Goal: Task Accomplishment & Management: Manage account settings

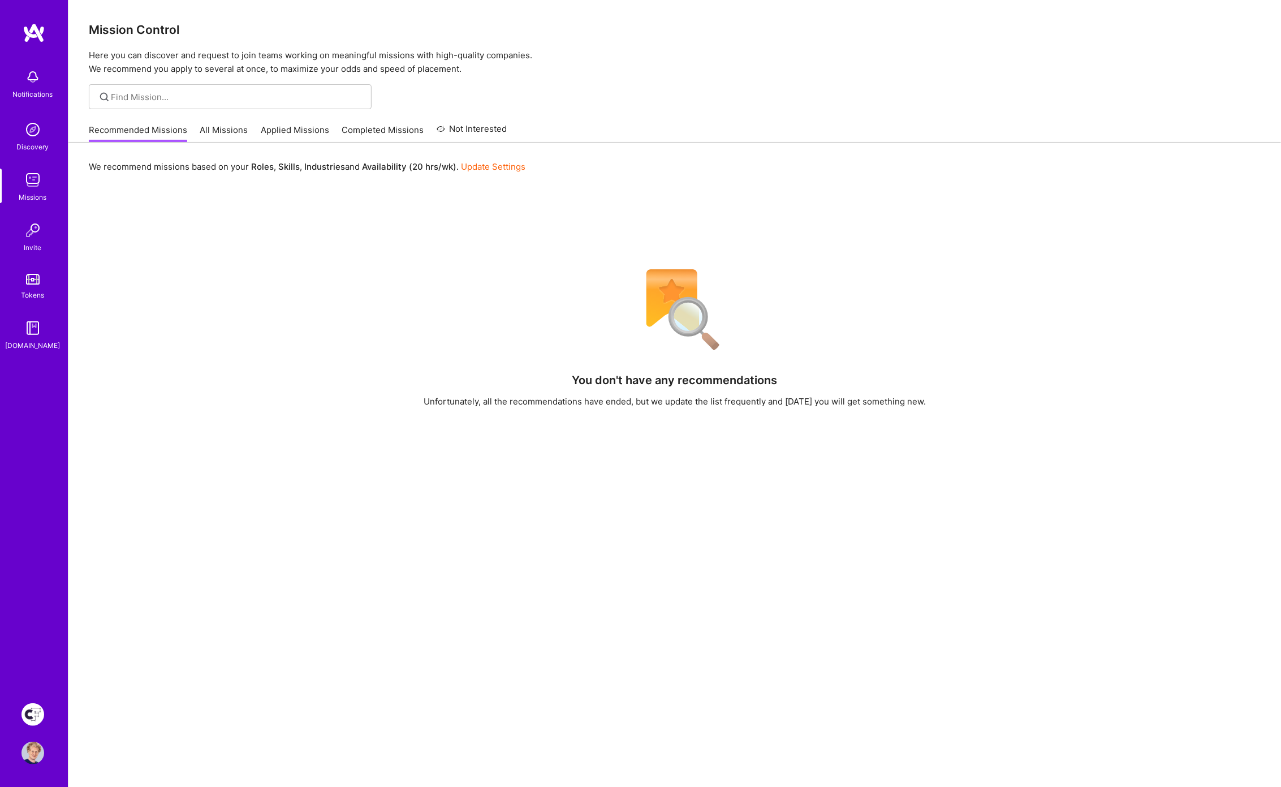
click at [41, 716] on img at bounding box center [32, 714] width 23 height 23
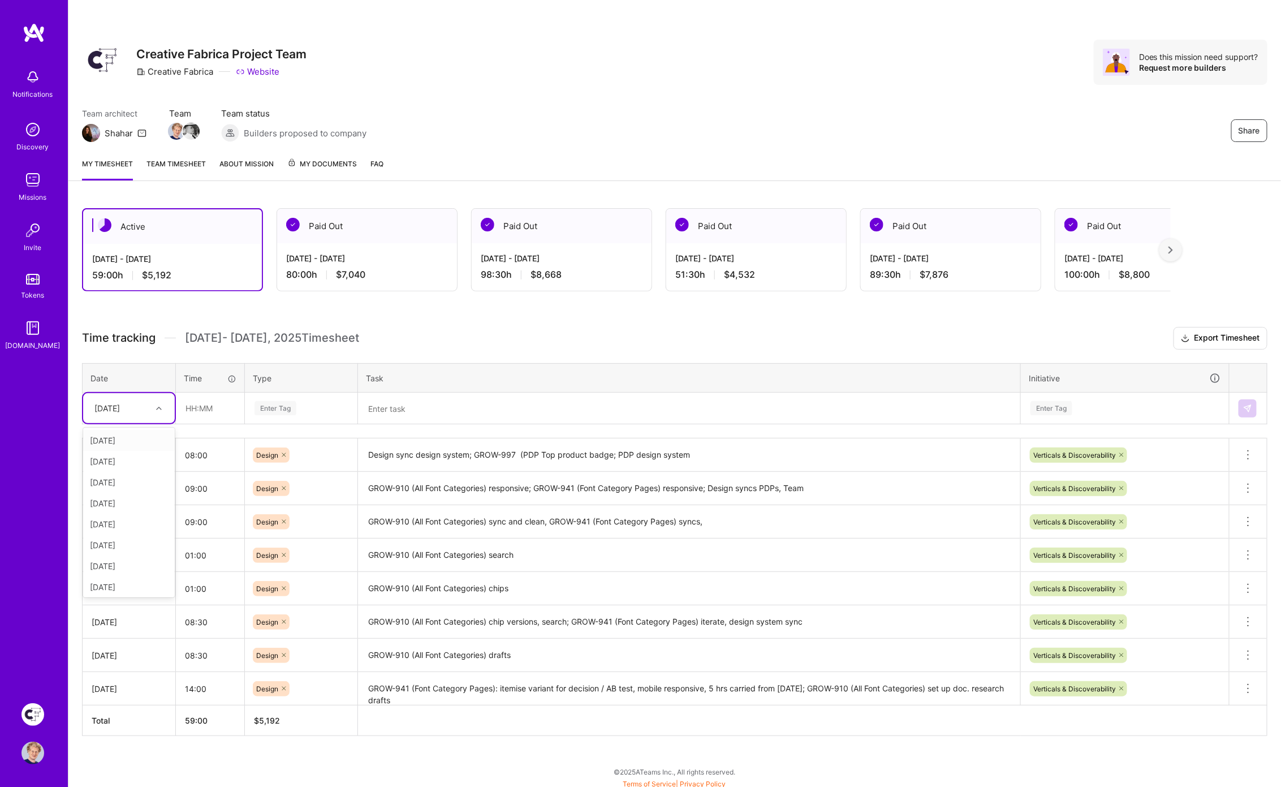
drag, startPoint x: 102, startPoint y: 394, endPoint x: 107, endPoint y: 398, distance: 6.1
click at [102, 394] on div "[DATE]" at bounding box center [129, 408] width 92 height 30
click at [122, 581] on div "[DATE]" at bounding box center [129, 584] width 92 height 21
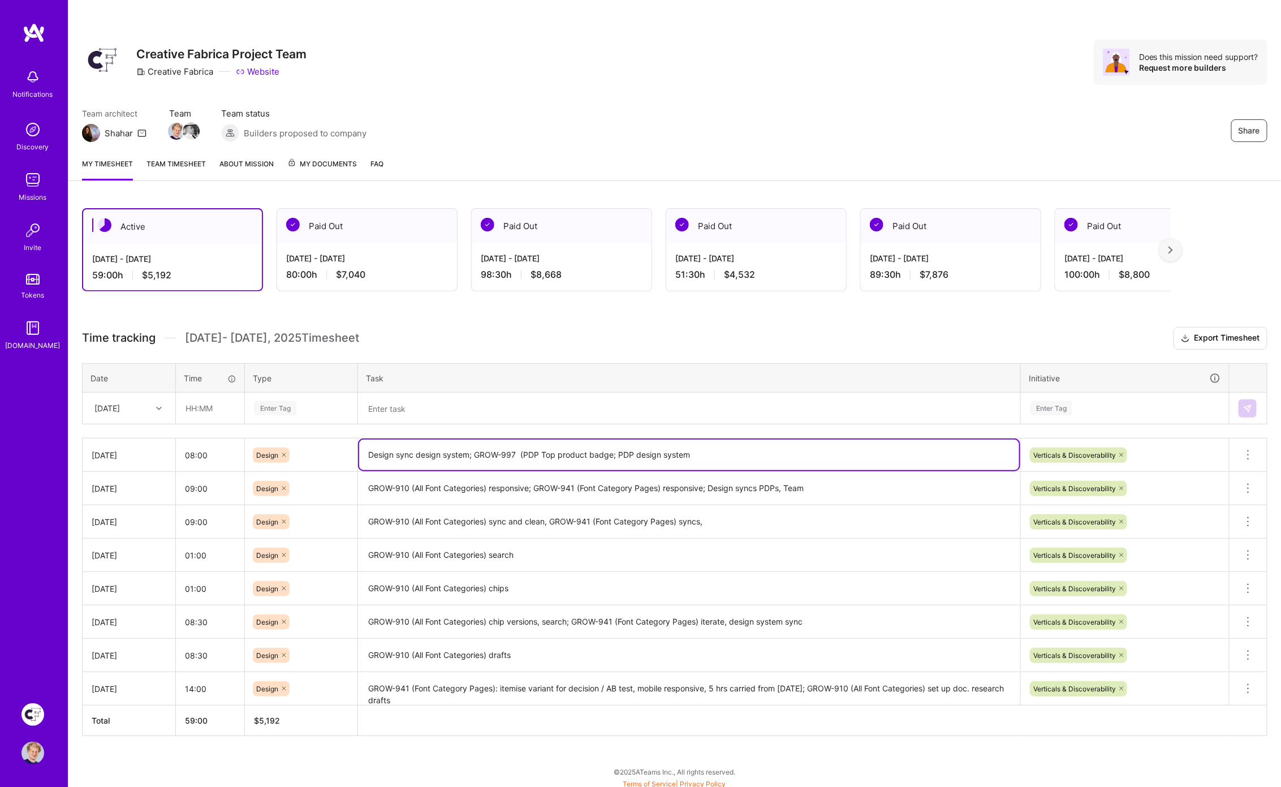
drag, startPoint x: 475, startPoint y: 450, endPoint x: 811, endPoint y: 456, distance: 336.5
click at [811, 456] on textarea "Design sync design system; GROW-997 (PDP Top product badge; PDP design system" at bounding box center [689, 454] width 660 height 31
click at [409, 414] on textarea at bounding box center [689, 408] width 660 height 29
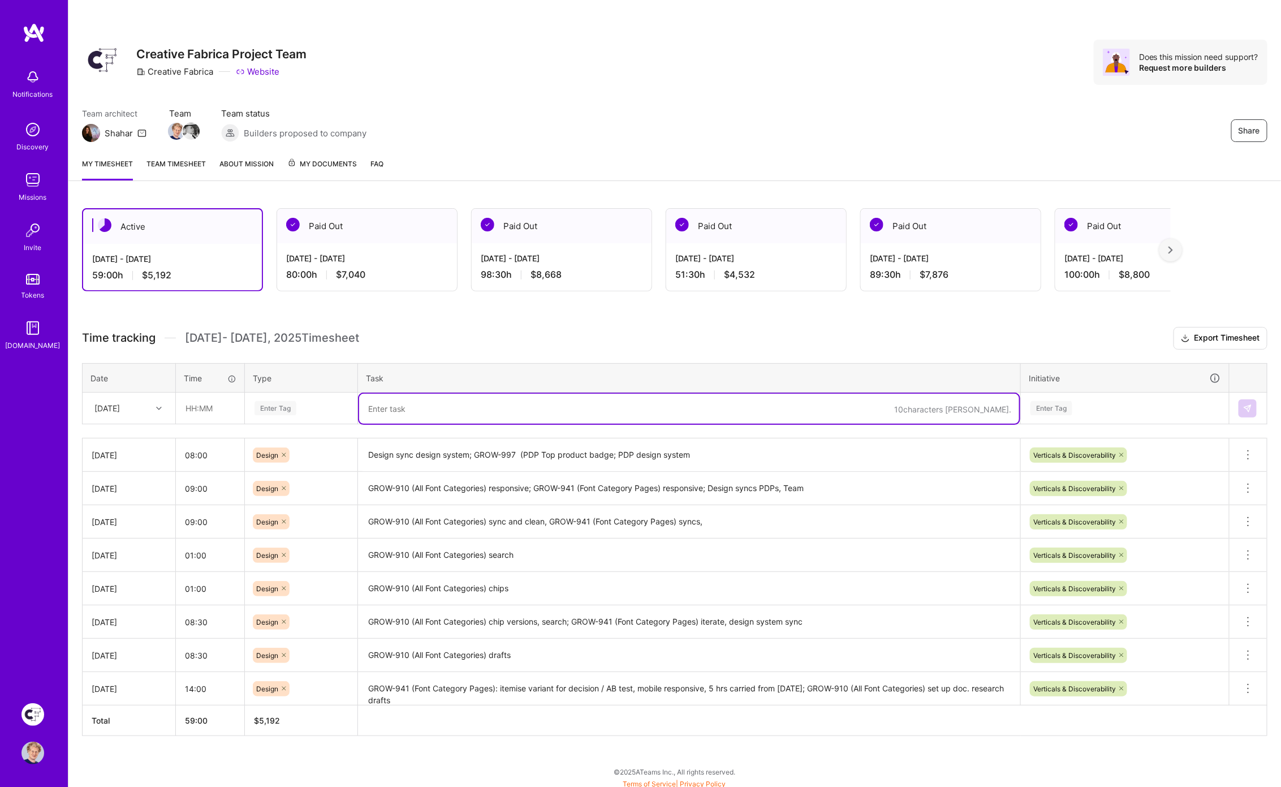
paste textarea "GROW-997 (PDP Top product badge; PDP design system"
drag, startPoint x: 504, startPoint y: 406, endPoint x: 859, endPoint y: 406, distance: 354.5
click at [859, 406] on textarea "GROW-997 (PDP Top product badge; PDP design system" at bounding box center [689, 409] width 660 height 30
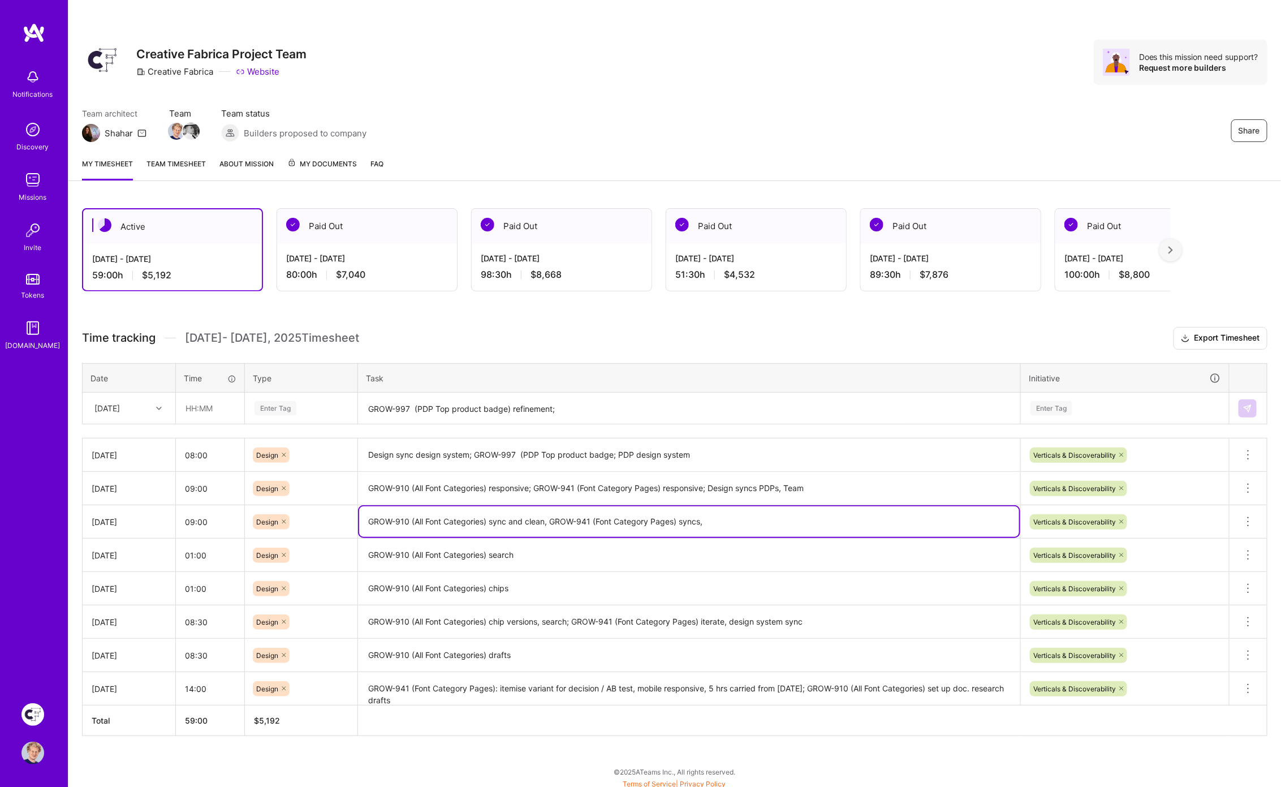
drag, startPoint x: 368, startPoint y: 516, endPoint x: 546, endPoint y: 514, distance: 178.1
click at [545, 513] on textarea "GROW-910 (All Font Categories) sync and clean, GROW-941 (Font Category Pages) s…" at bounding box center [689, 521] width 660 height 31
click at [585, 405] on textarea "GROW-997 (PDP Top product badge) refinement;" at bounding box center [689, 409] width 660 height 30
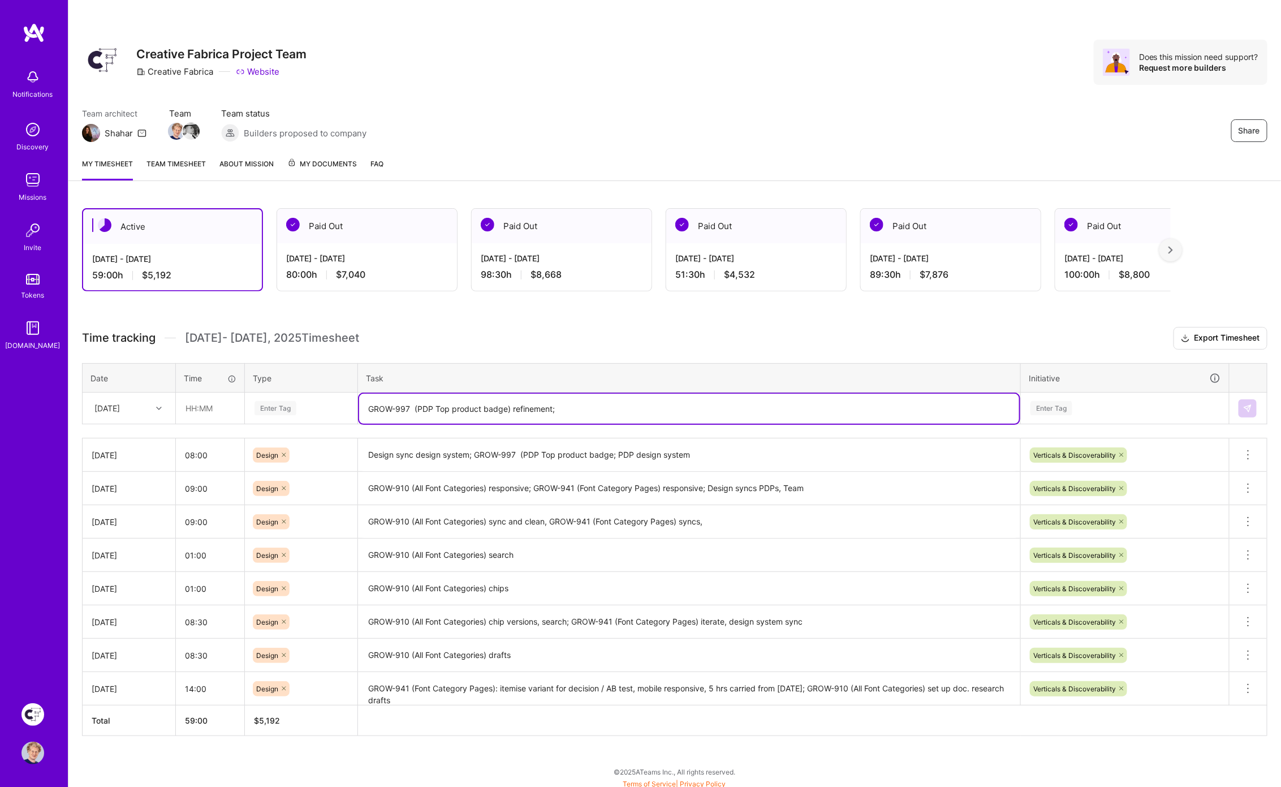
paste textarea "GROW-910 (All Font Categories) sync and clean"
paste textarea "GROWAA-323 (Siser Partnership MVP)"
type textarea "GROW-997 (PDP Top product badge) refinement; GROW-910 (All Font Categories) syn…"
click at [233, 402] on input "text" at bounding box center [209, 408] width 67 height 30
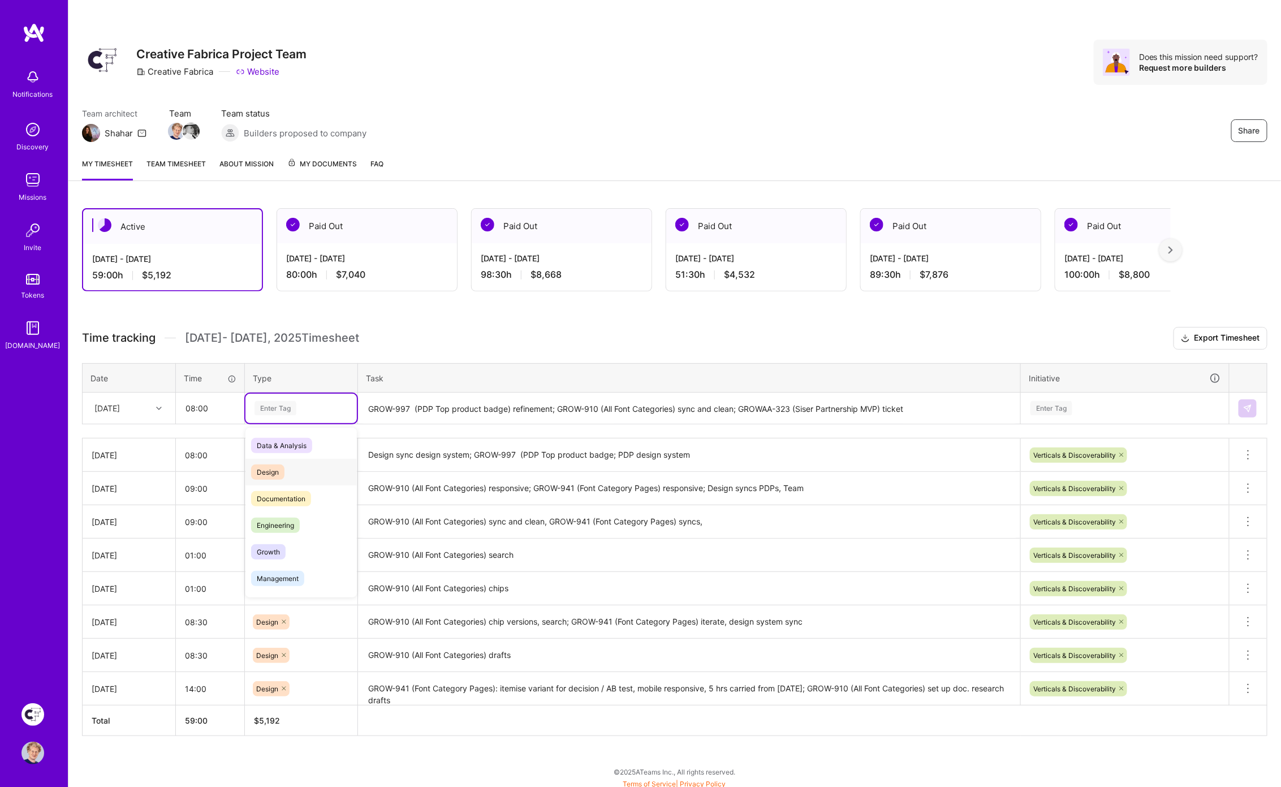
click at [269, 460] on div "Design" at bounding box center [300, 472] width 111 height 27
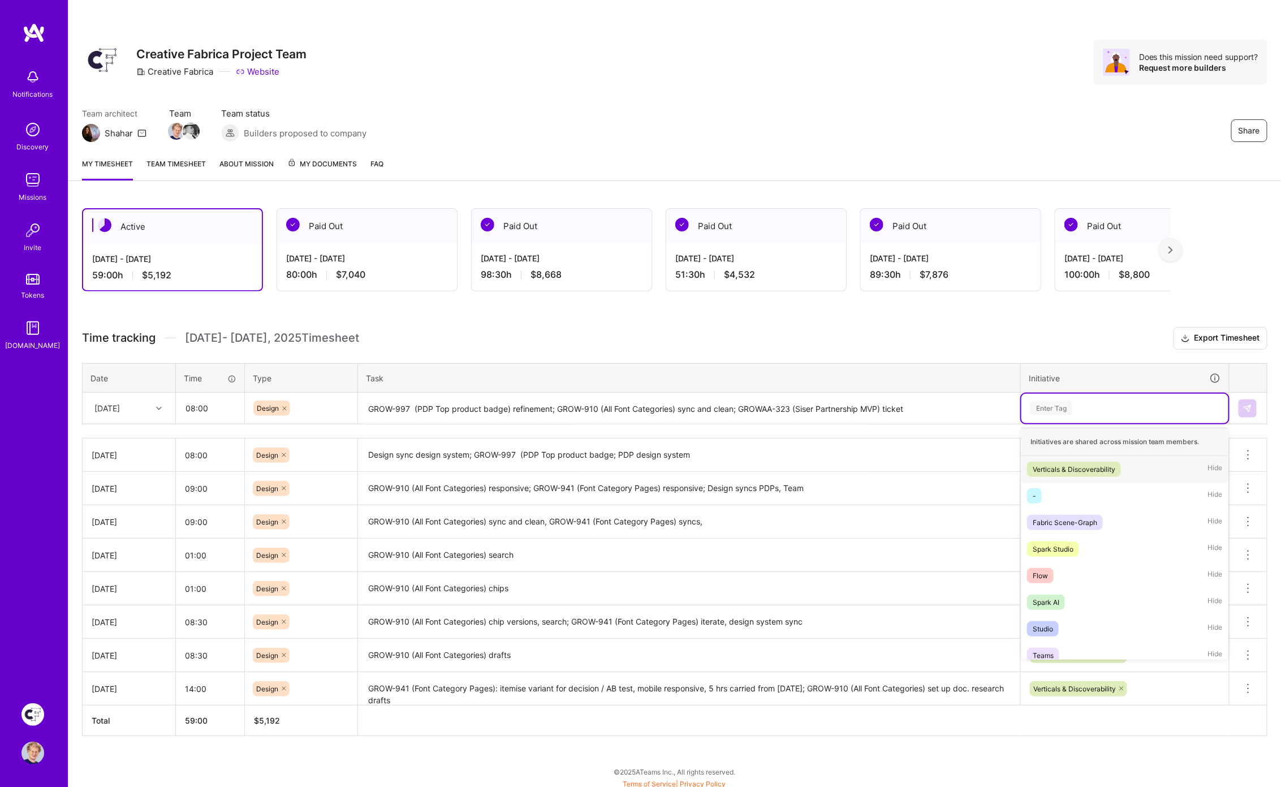
click at [1055, 405] on div "Enter Tag" at bounding box center [1051, 408] width 42 height 18
click at [1061, 464] on div "Verticals & Discoverability" at bounding box center [1074, 469] width 83 height 12
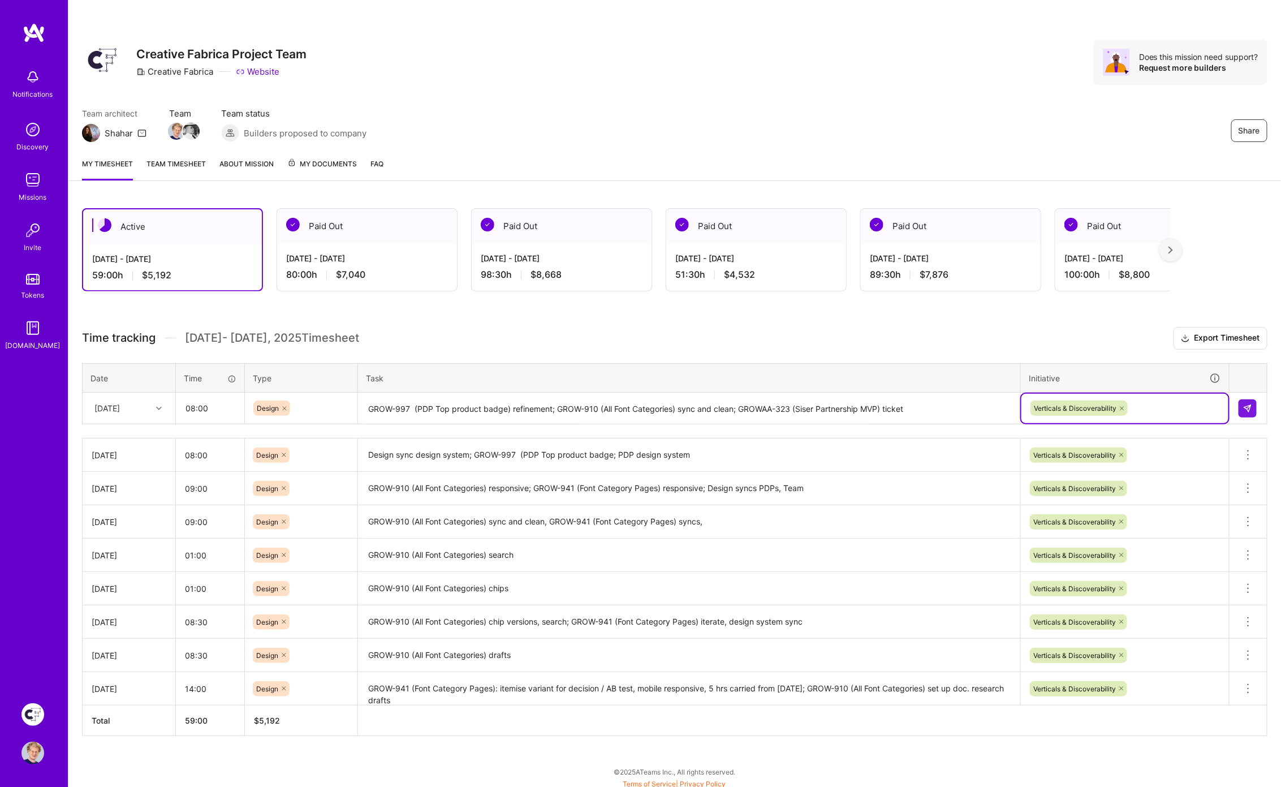
click at [1033, 331] on h3 "Time tracking [DATE] - [DATE] Timesheet Export Timesheet" at bounding box center [674, 338] width 1185 height 23
click at [219, 406] on input "08:00" at bounding box center [209, 408] width 67 height 30
click at [366, 334] on h3 "Time tracking [DATE] - [DATE] Timesheet Export Timesheet" at bounding box center [674, 338] width 1185 height 23
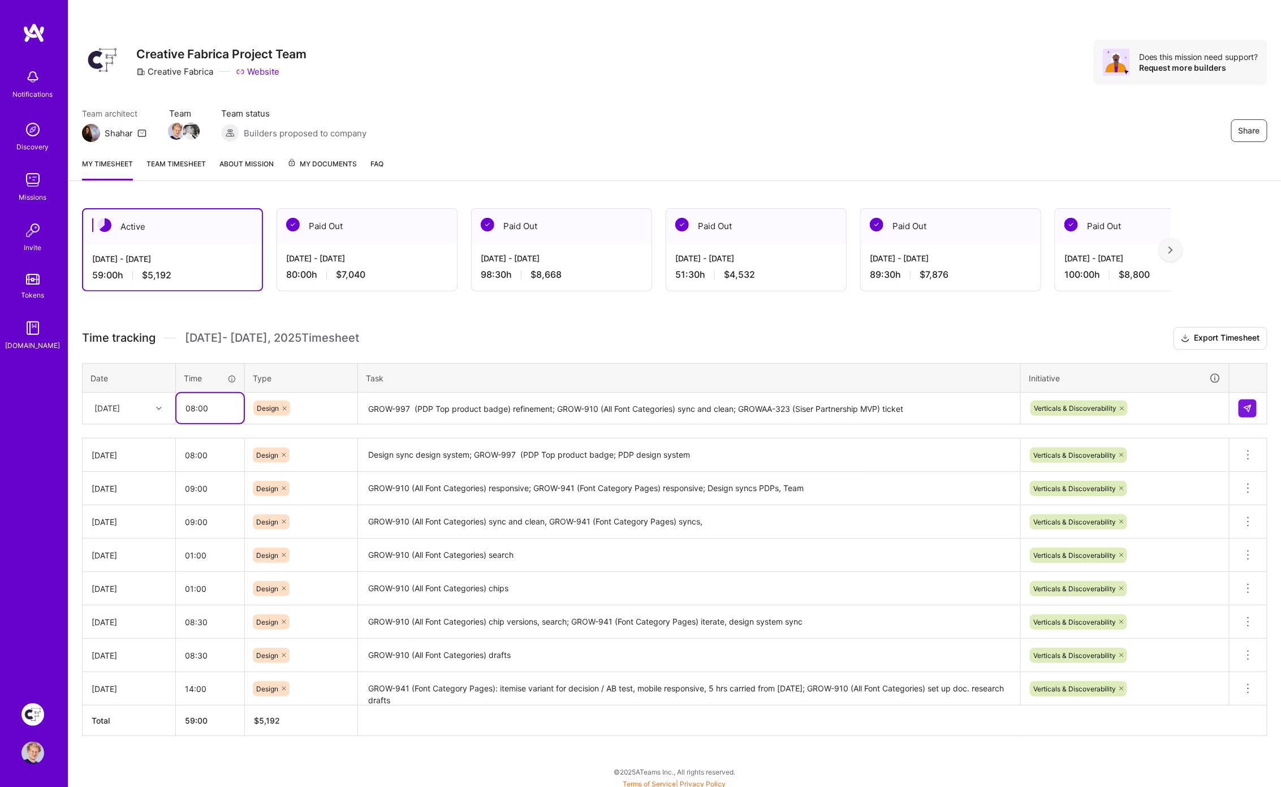
click at [226, 398] on input "08:00" at bounding box center [209, 408] width 67 height 30
type input "07:00"
click at [562, 350] on div "Time tracking [DATE] - [DATE] Timesheet Export Timesheet Date Time Type Task In…" at bounding box center [674, 531] width 1185 height 409
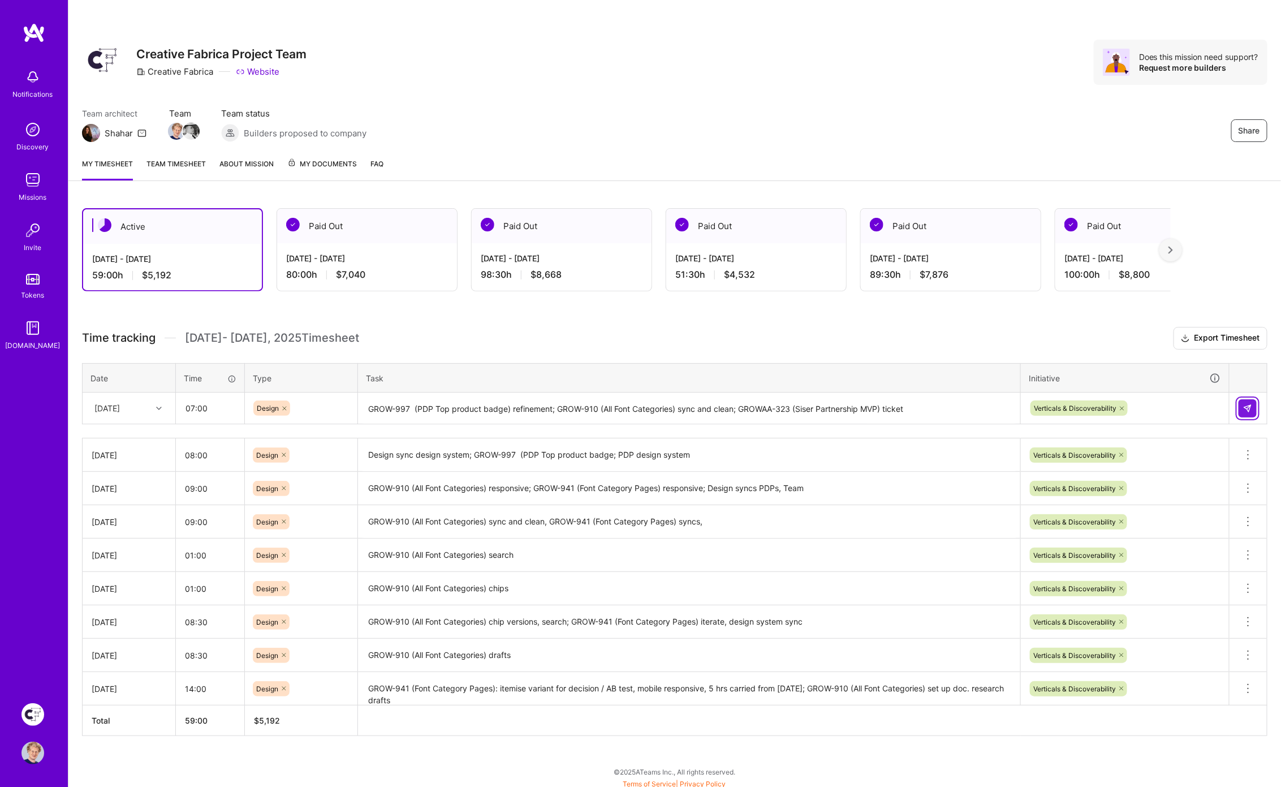
click at [1243, 407] on img at bounding box center [1247, 408] width 9 height 9
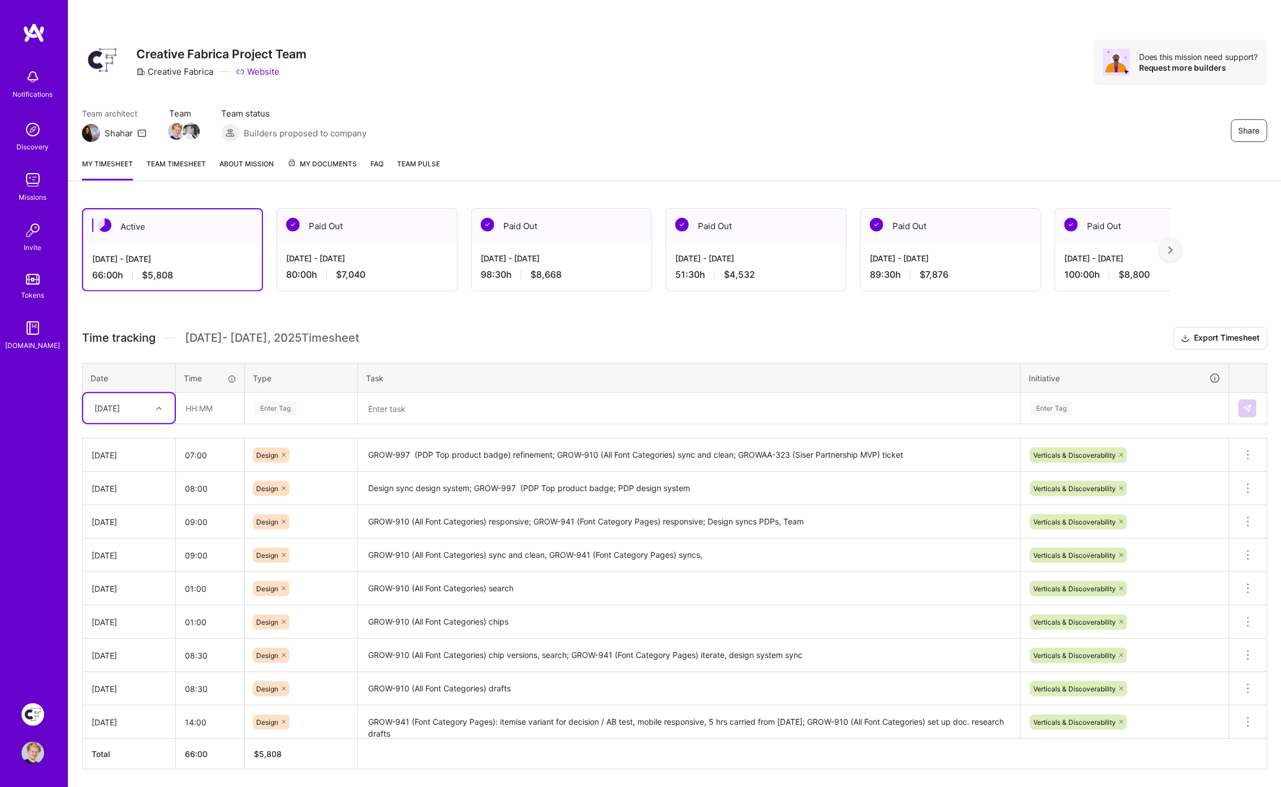
click at [152, 404] on div at bounding box center [161, 408] width 18 height 15
click at [126, 582] on div "[DATE]" at bounding box center [129, 584] width 92 height 21
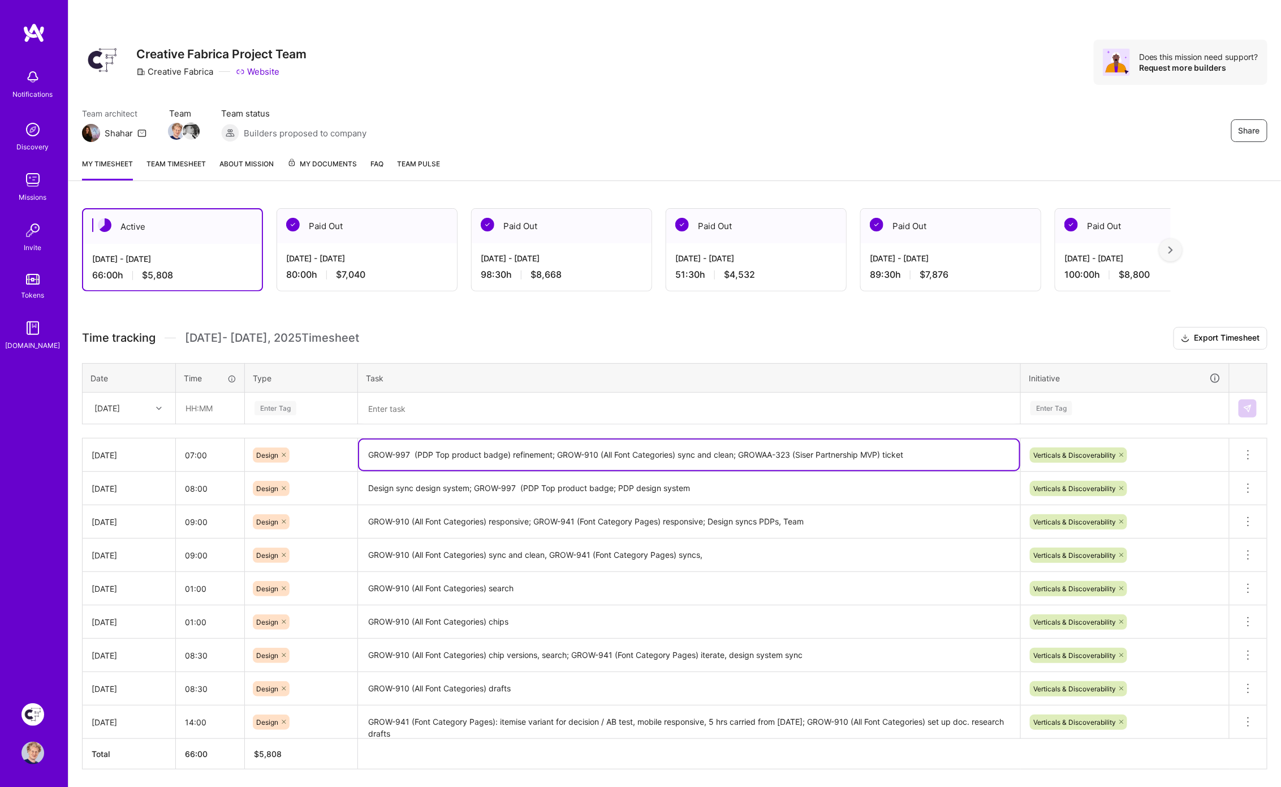
drag, startPoint x: 367, startPoint y: 451, endPoint x: 553, endPoint y: 447, distance: 186.1
click at [554, 447] on textarea "GROW-997 (PDP Top product badge) refinement; GROW-910 (All Font Categories) syn…" at bounding box center [689, 454] width 660 height 31
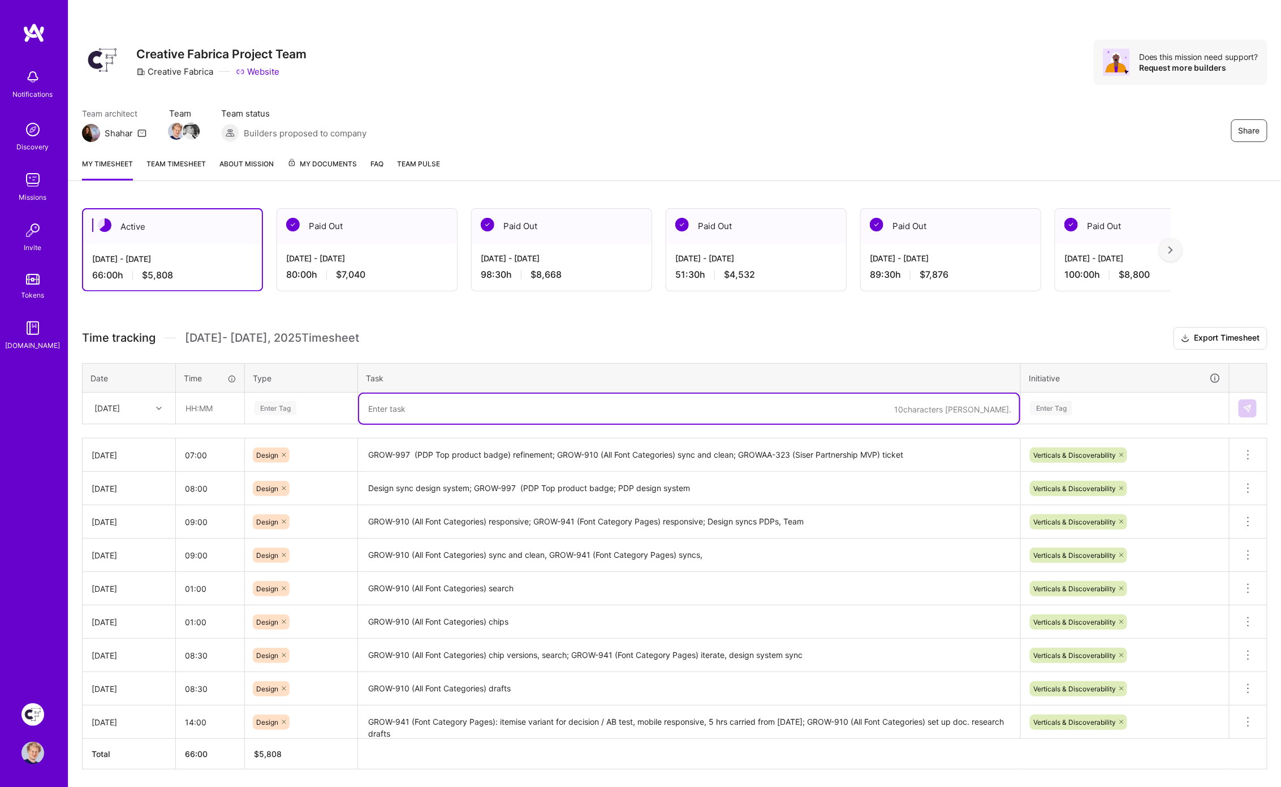
click at [479, 414] on textarea at bounding box center [689, 409] width 660 height 30
paste textarea "GROW-997 (PDP Top product badge) refinement;"
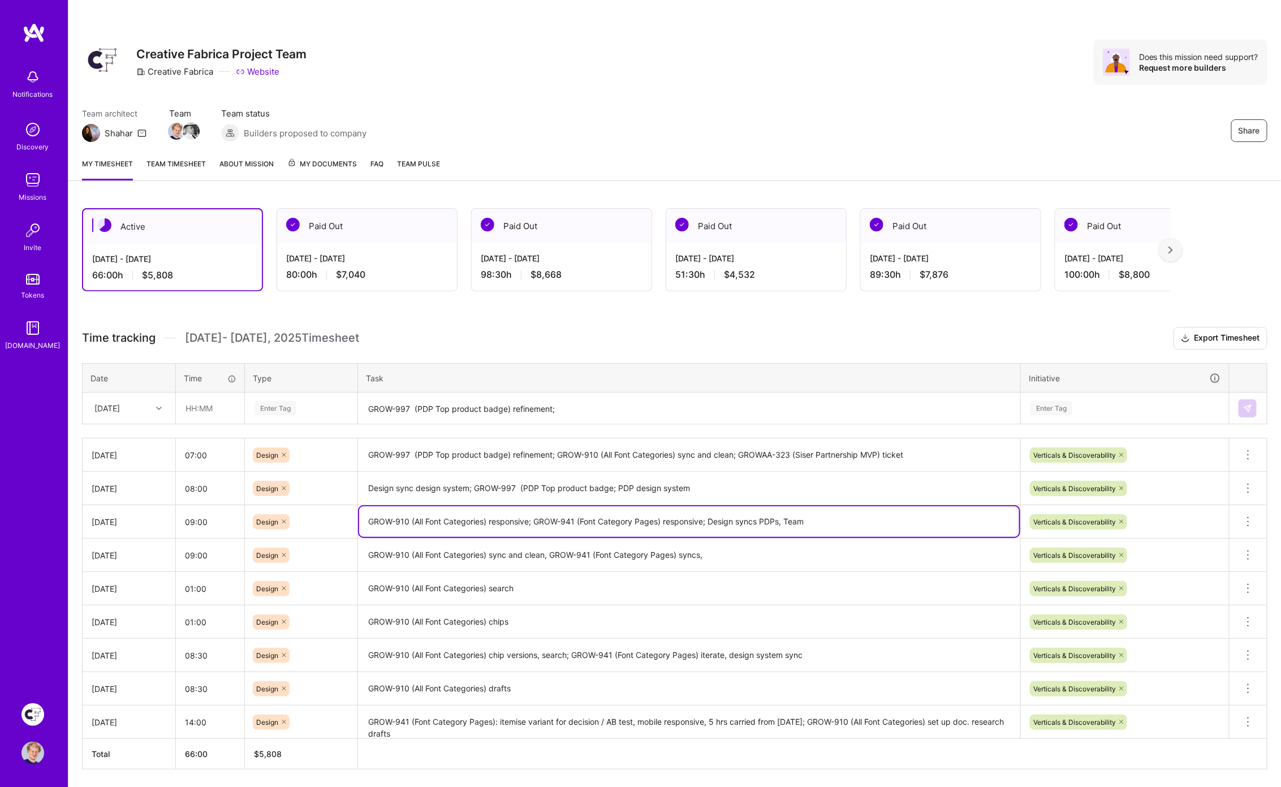
drag, startPoint x: 533, startPoint y: 517, endPoint x: 708, endPoint y: 514, distance: 175.3
click at [706, 514] on textarea "GROW-910 (All Font Categories) responsive; GROW-941 (Font Category Pages) respo…" at bounding box center [689, 521] width 660 height 31
click at [605, 408] on textarea "GROW-997 (PDP Top product badge) refinement;" at bounding box center [689, 409] width 660 height 30
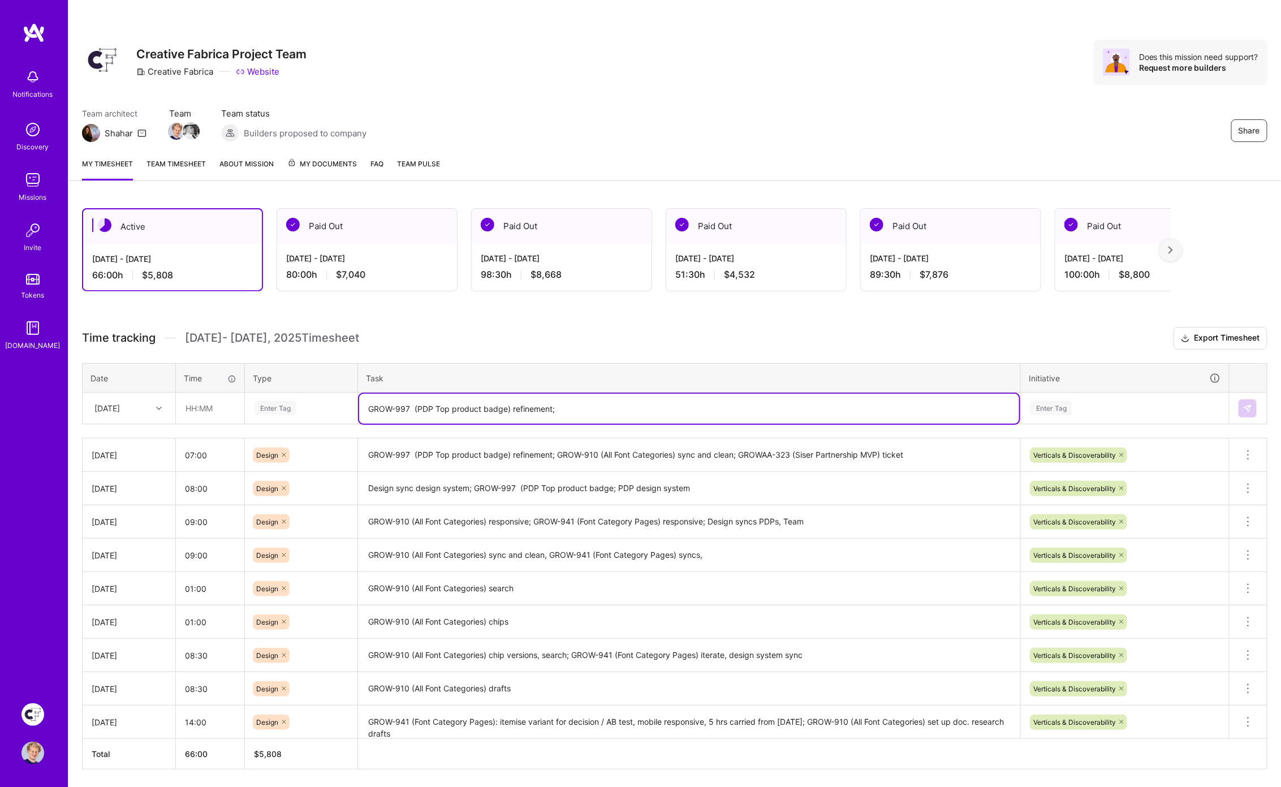
paste textarea "GROW-941 (Font Category Pages) responsive"
click at [527, 404] on textarea "GROW-997 (PDP Top product badge) refinement; GROW-941 (Font Category Pages) res…" at bounding box center [689, 409] width 660 height 30
click at [711, 400] on textarea "GROW-997 (PDP Top product badge) All Access; GROW-941 (Font Category Pages) res…" at bounding box center [689, 409] width 660 height 30
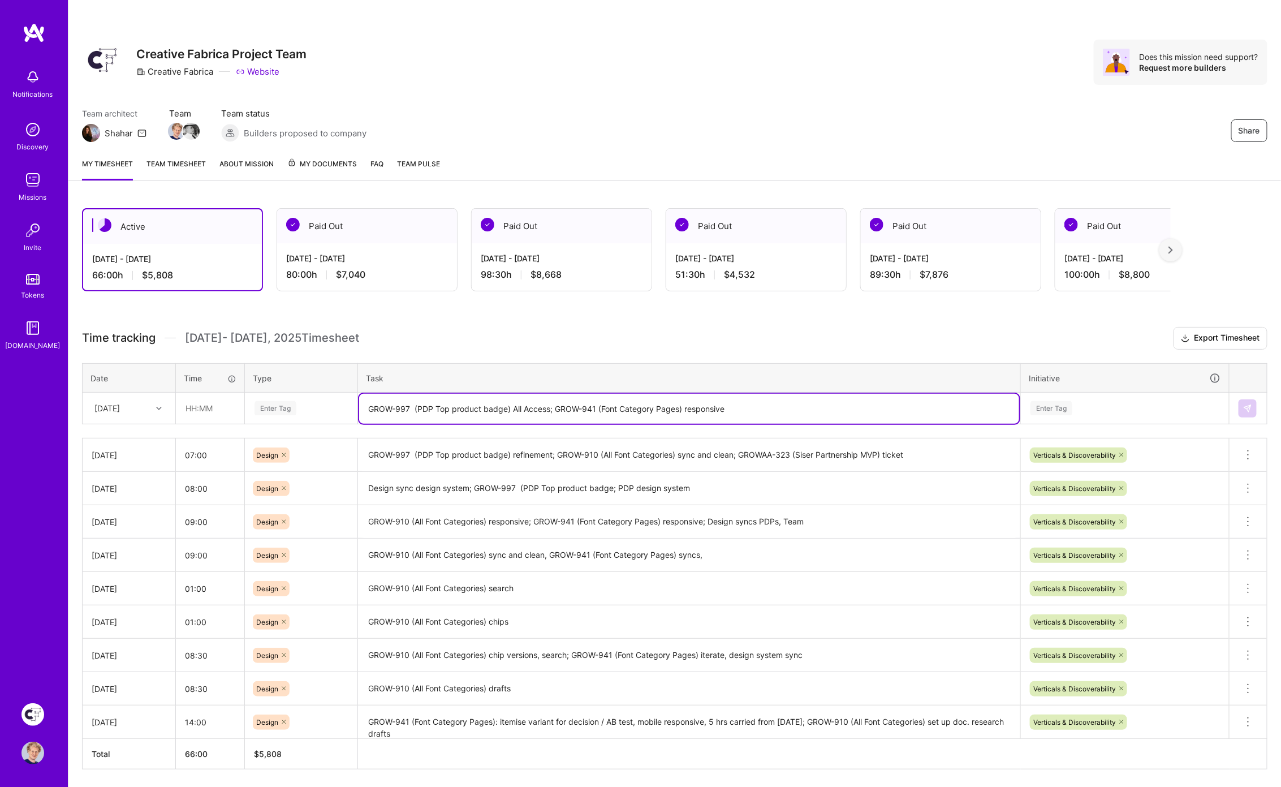
click at [712, 405] on textarea "GROW-997 (PDP Top product badge) All Access; GROW-941 (Font Category Pages) res…" at bounding box center [689, 409] width 660 height 30
type textarea "GROW-997 (PDP Top product badge) All Access; GROW-941 (Font Category Pages) twe…"
click at [219, 404] on input "text" at bounding box center [209, 408] width 67 height 30
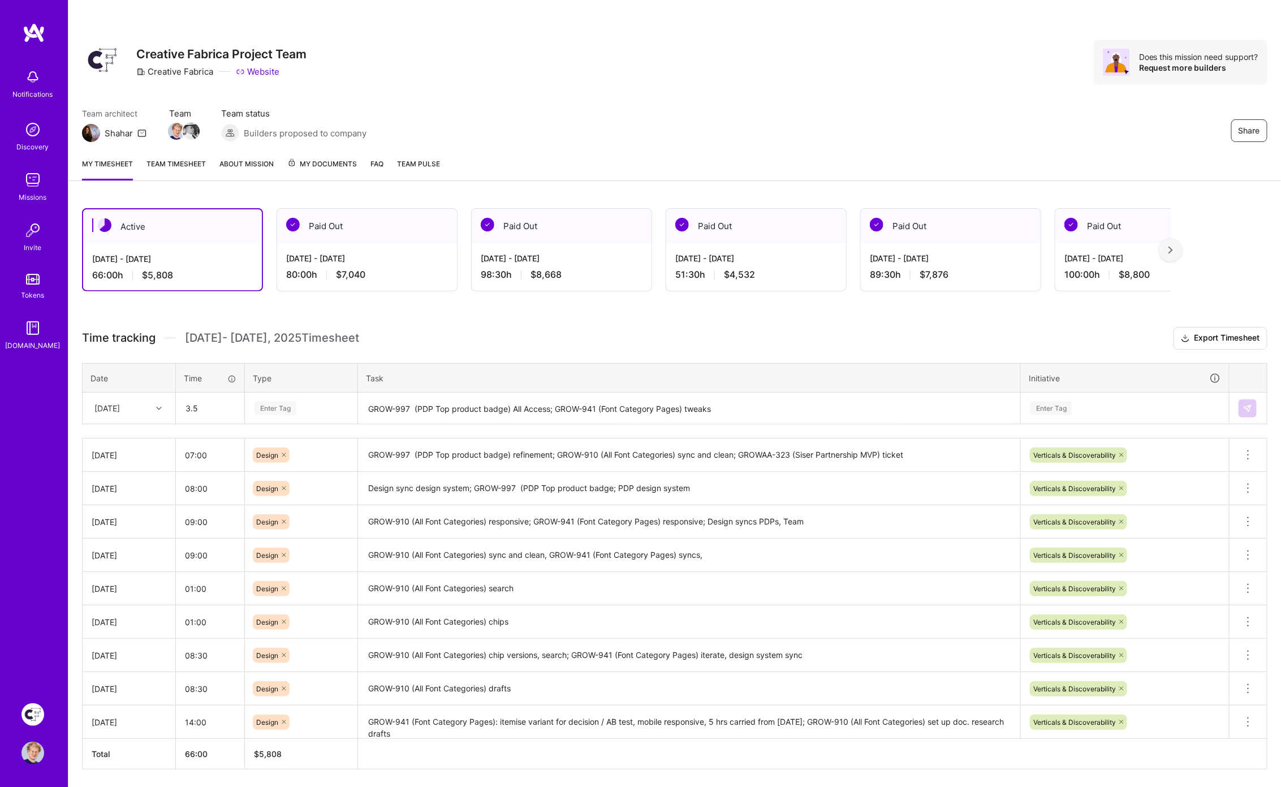
type input "03:30"
click at [268, 470] on span "Design" at bounding box center [267, 471] width 33 height 15
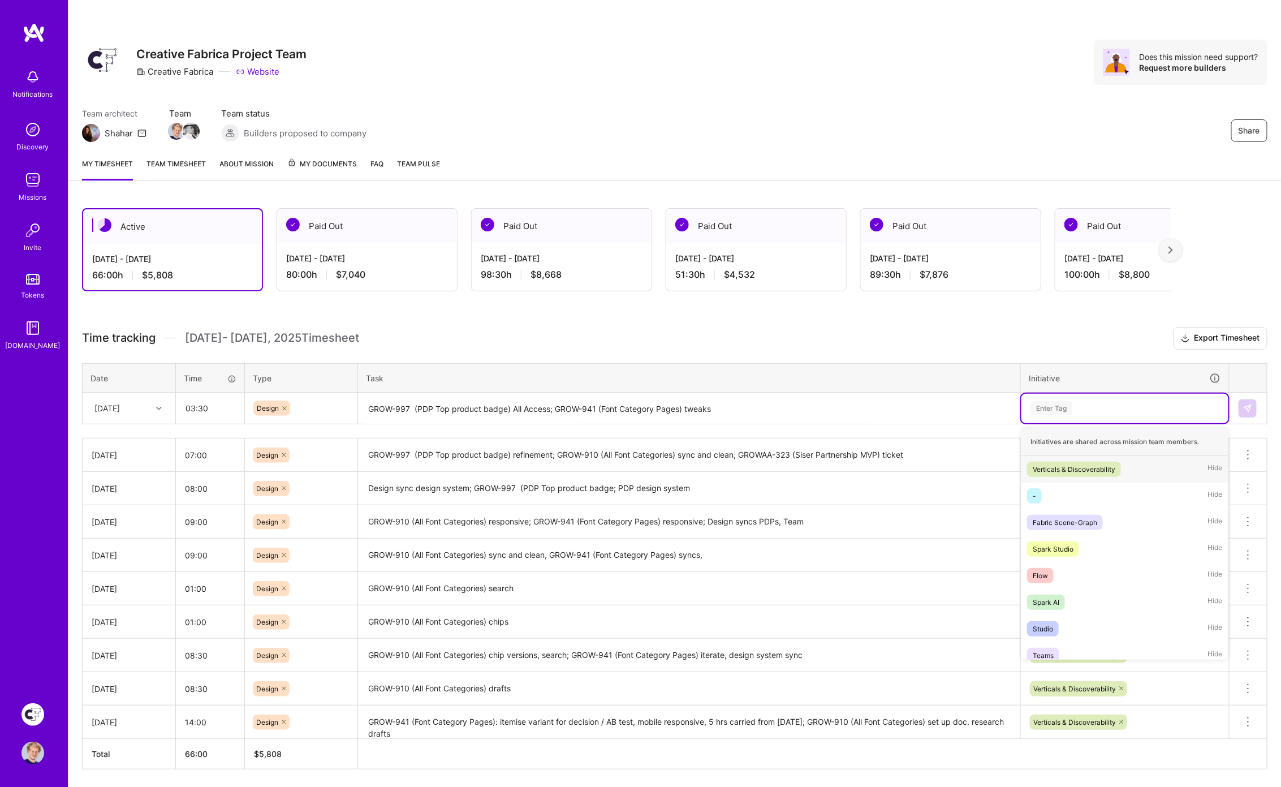
click at [1049, 406] on div "Enter Tag" at bounding box center [1051, 408] width 42 height 18
click at [1068, 466] on div "Verticals & Discoverability" at bounding box center [1074, 469] width 83 height 12
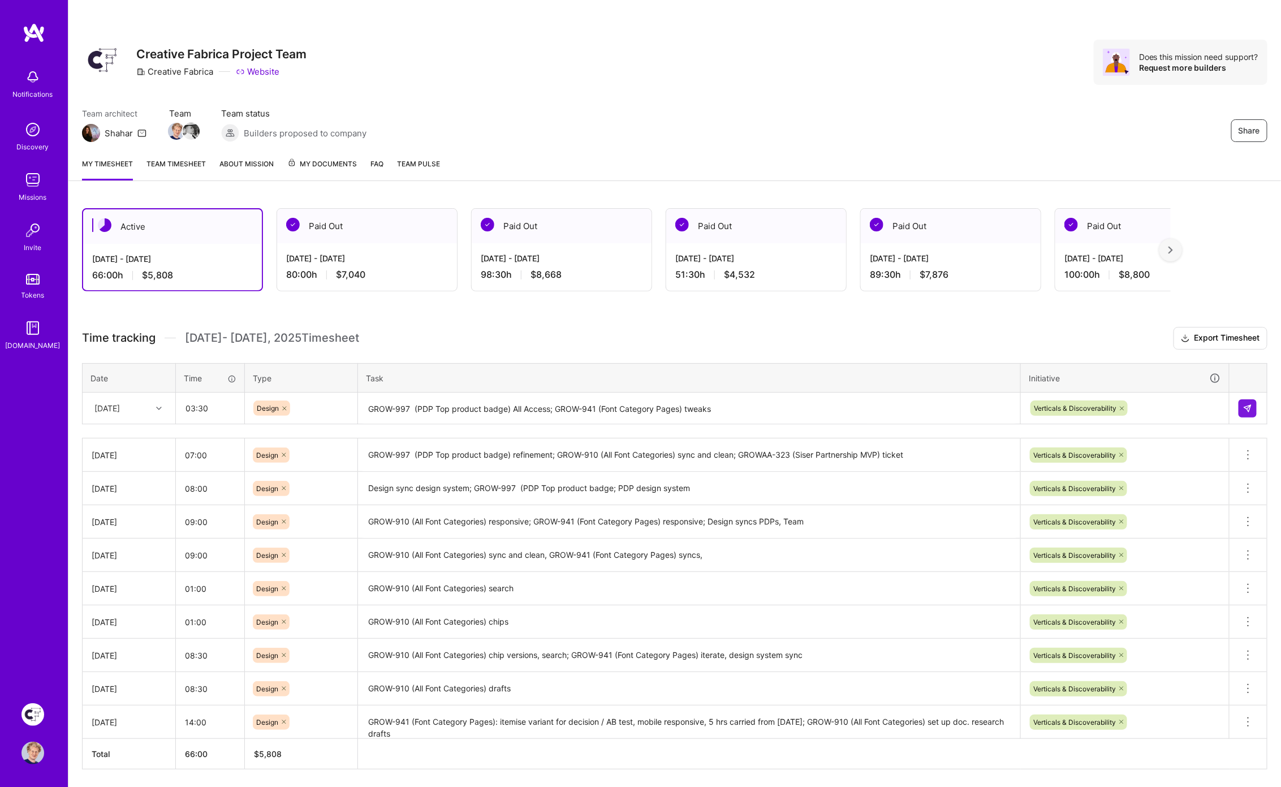
drag, startPoint x: 1066, startPoint y: 345, endPoint x: 1056, endPoint y: 336, distance: 13.7
click at [1066, 345] on h3 "Time tracking [DATE] - [DATE] Timesheet Export Timesheet" at bounding box center [674, 338] width 1185 height 23
click at [1051, 334] on h3 "Time tracking [DATE] - [DATE] Timesheet Export Timesheet" at bounding box center [674, 338] width 1185 height 23
click at [1254, 408] on button at bounding box center [1247, 408] width 18 height 18
